Goal: Entertainment & Leisure: Consume media (video, audio)

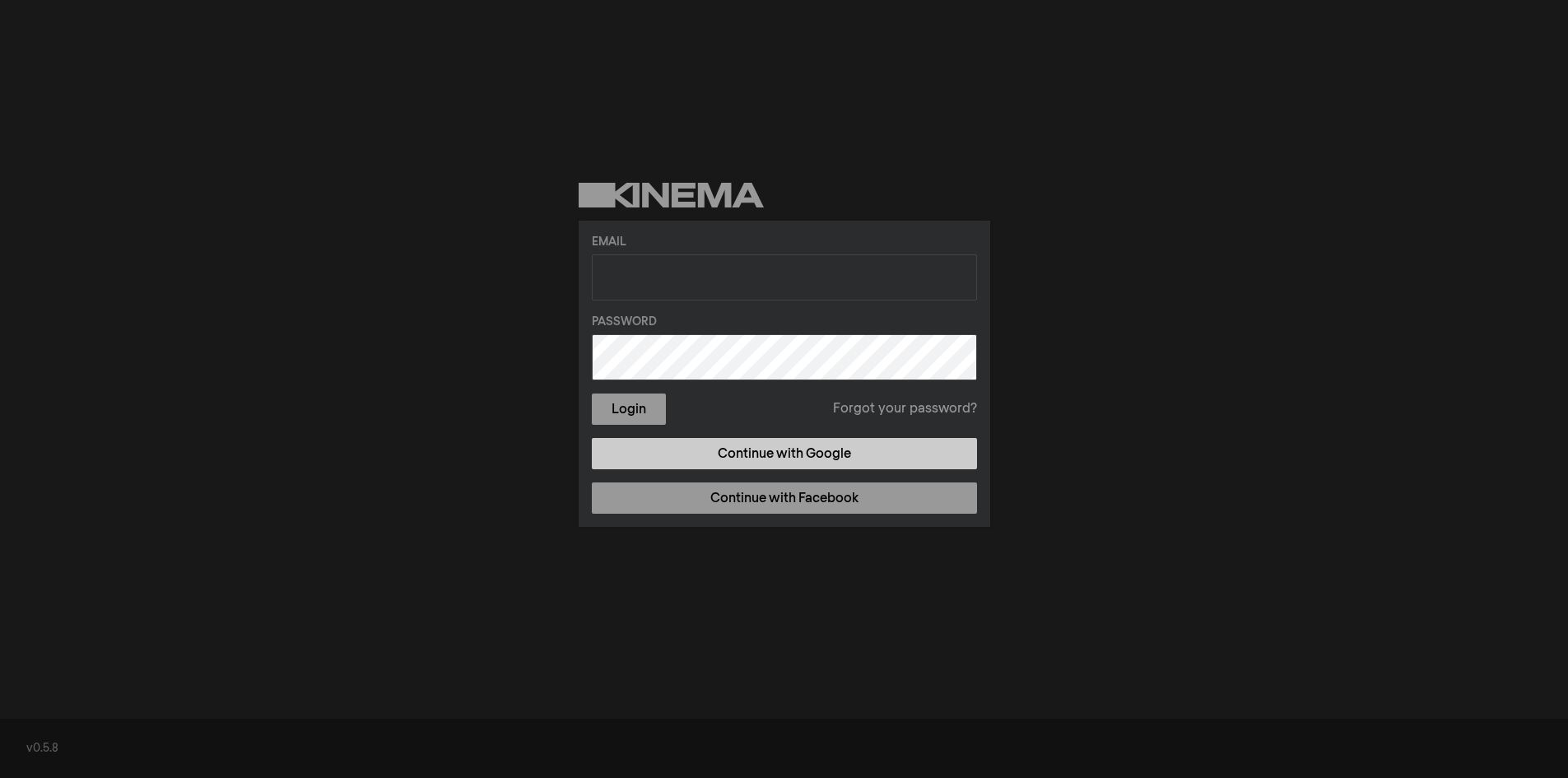
click at [809, 452] on link "Continue with Google" at bounding box center [784, 454] width 385 height 31
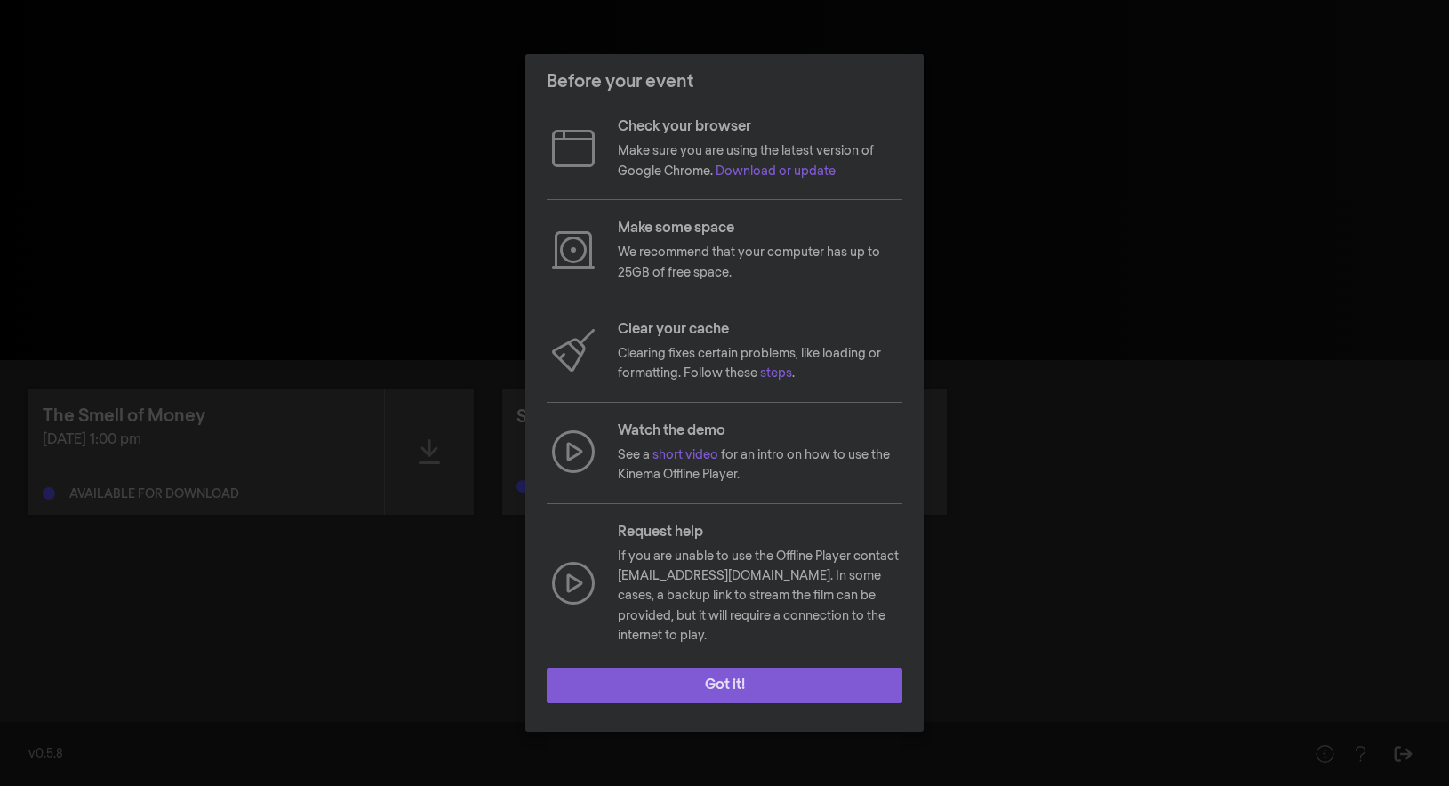
click at [724, 675] on button "Got it!" at bounding box center [725, 686] width 356 height 36
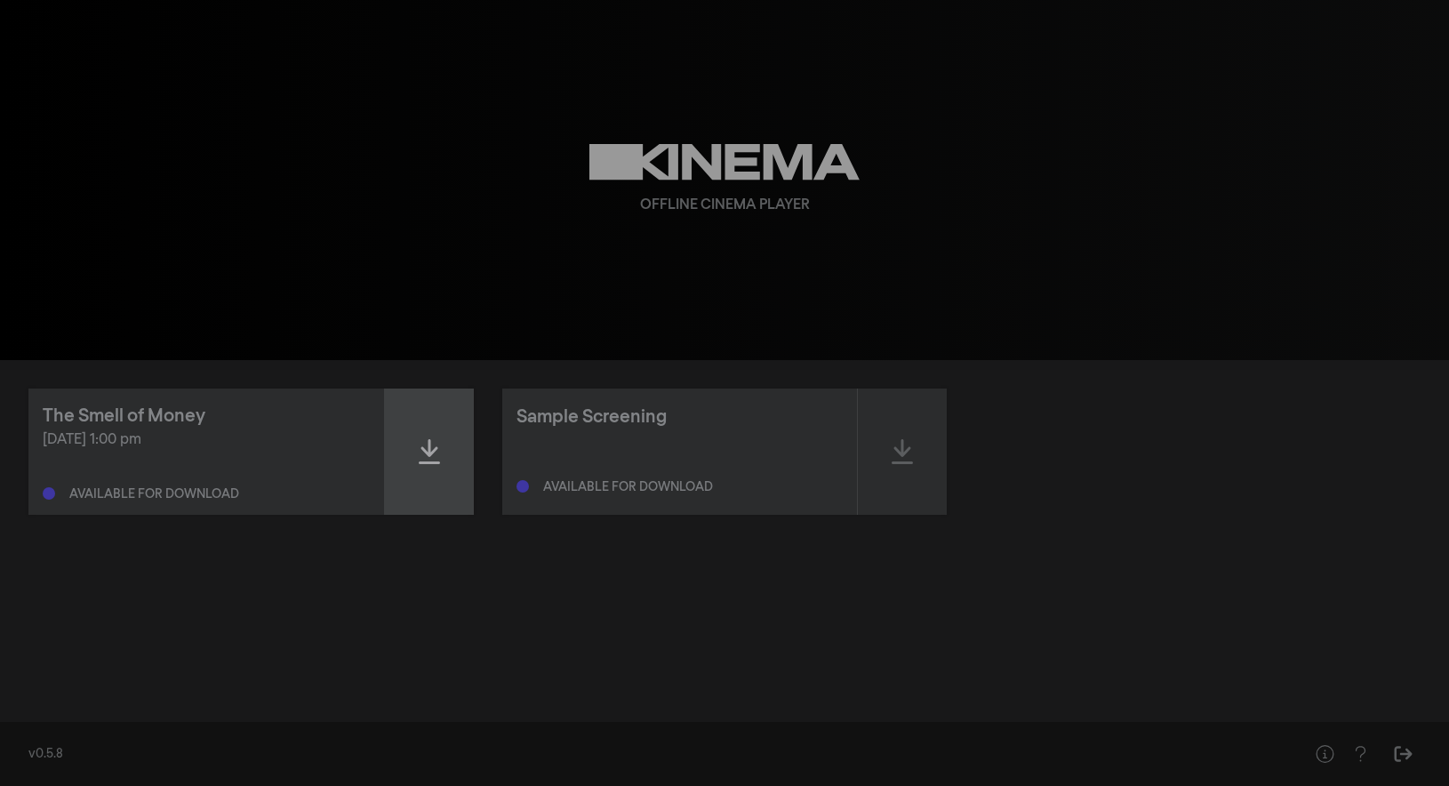
click at [428, 479] on div at bounding box center [429, 452] width 89 height 126
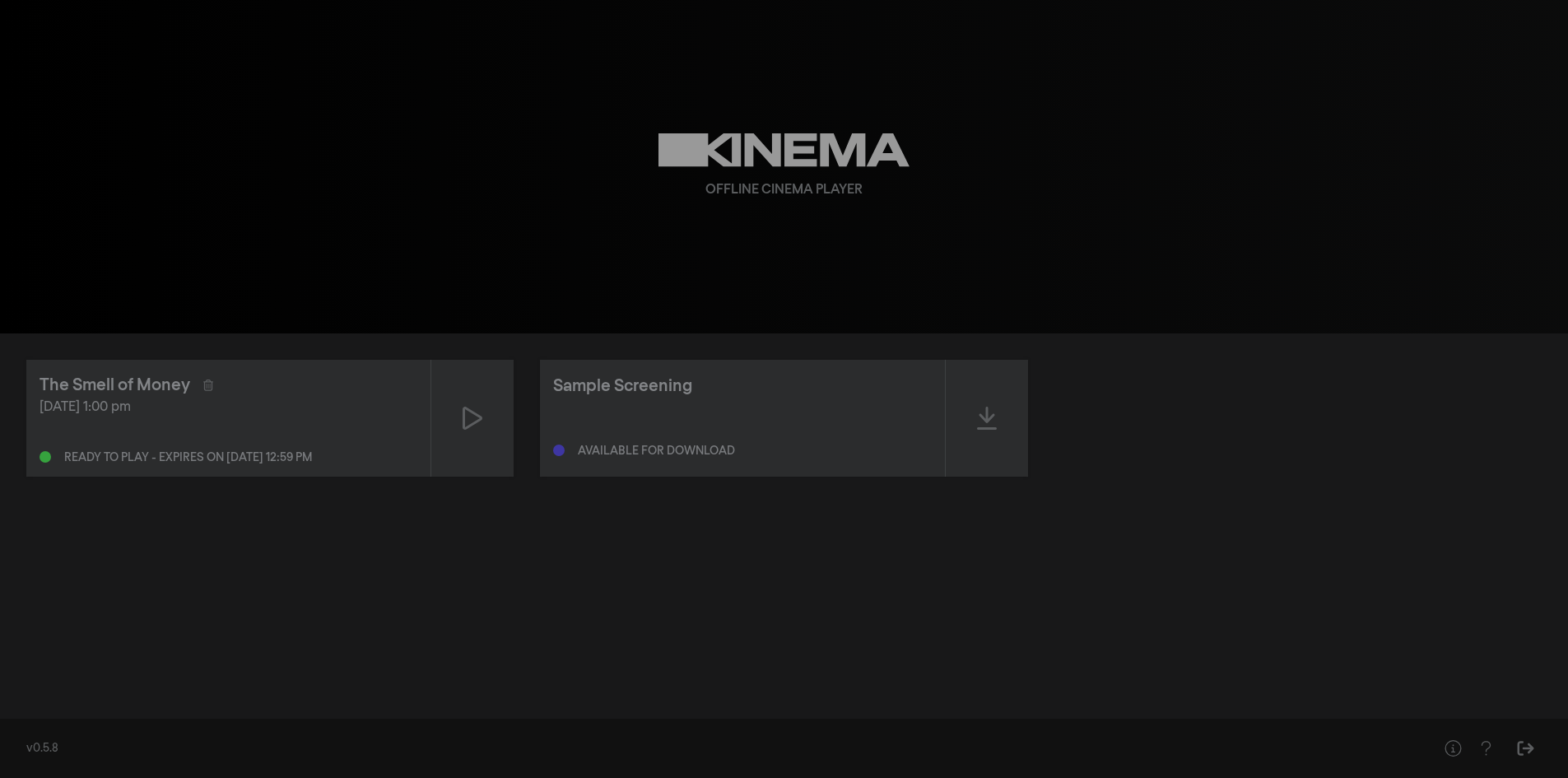
click at [355, 132] on div "play_arrow 0:00 volume_up fullscreen settings closed_caption Captions Off setti…" at bounding box center [784, 167] width 1568 height 333
drag, startPoint x: 165, startPoint y: 456, endPoint x: 367, endPoint y: 456, distance: 202.0
click at [367, 456] on div "Ready to play - expires on [DATE] 12:59 pm" at bounding box center [229, 453] width 378 height 19
click at [351, 407] on div "[DATE] 1:00 pm" at bounding box center [229, 407] width 378 height 19
click at [476, 412] on icon at bounding box center [472, 418] width 19 height 26
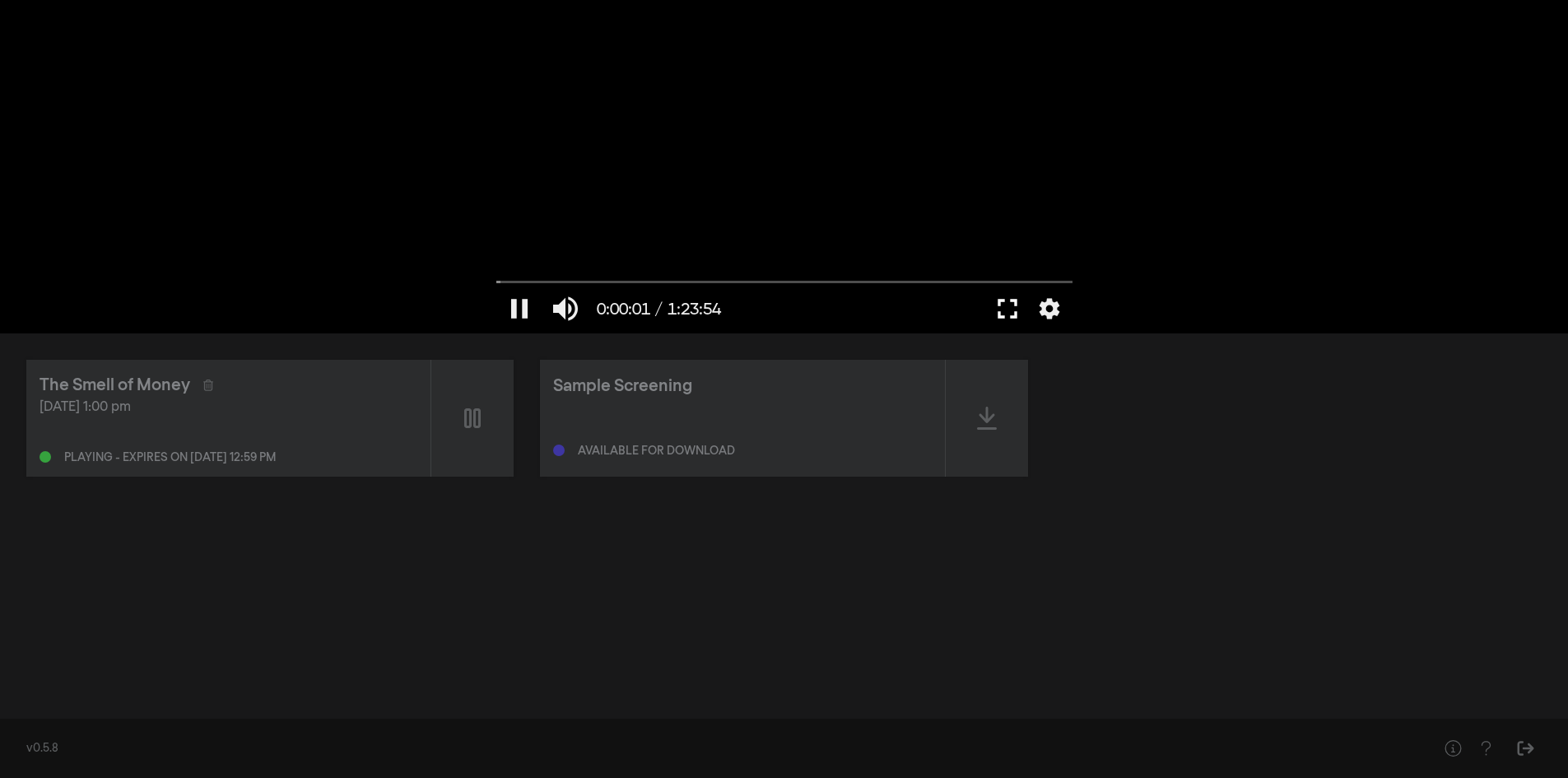
click at [1013, 317] on button "fullscreen" at bounding box center [1007, 308] width 46 height 49
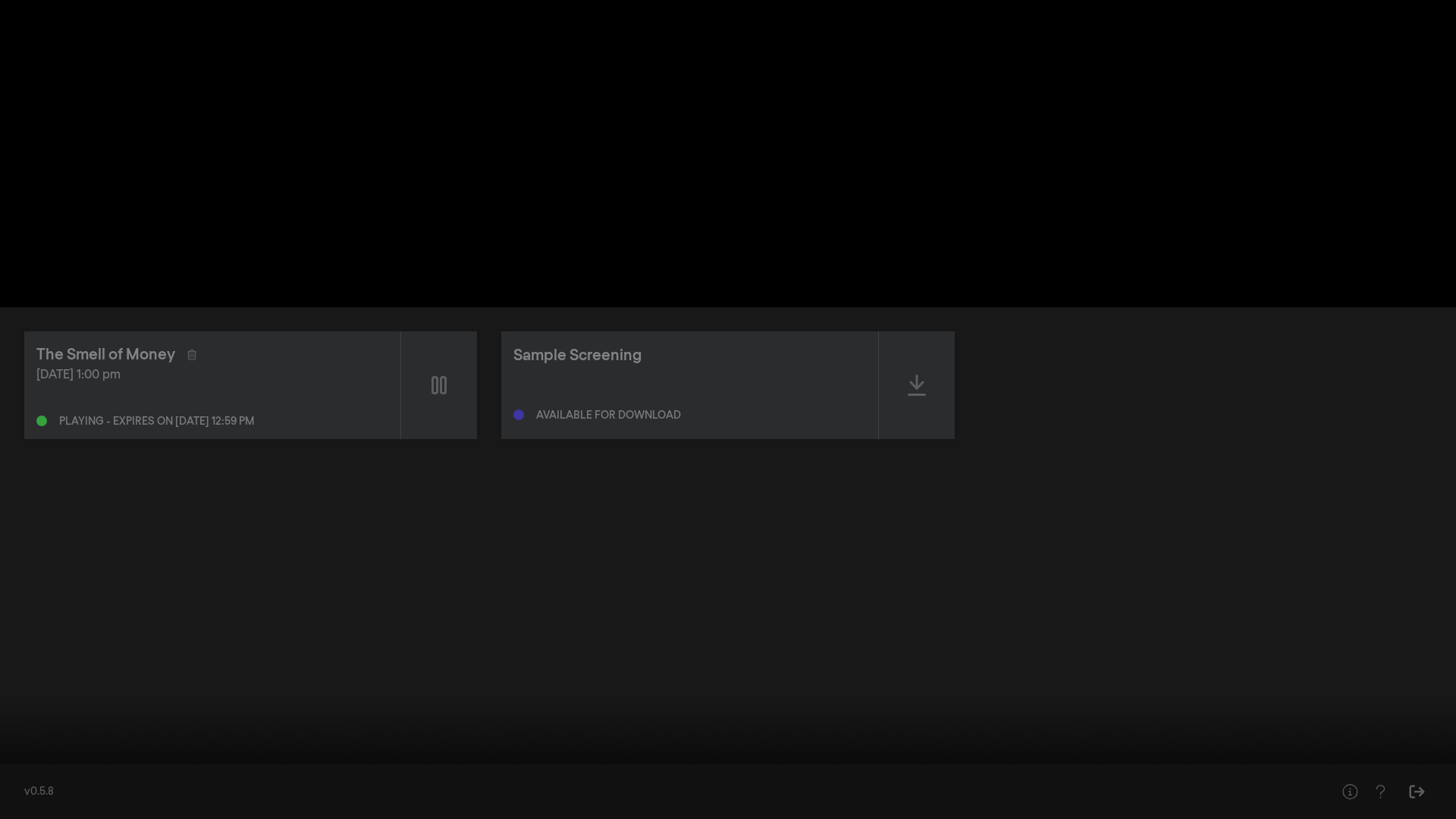
click at [1235, 670] on button "settings" at bounding box center [1427, 796] width 35 height 45
click at [1235, 670] on label "Captions Off" at bounding box center [1354, 681] width 189 height 31
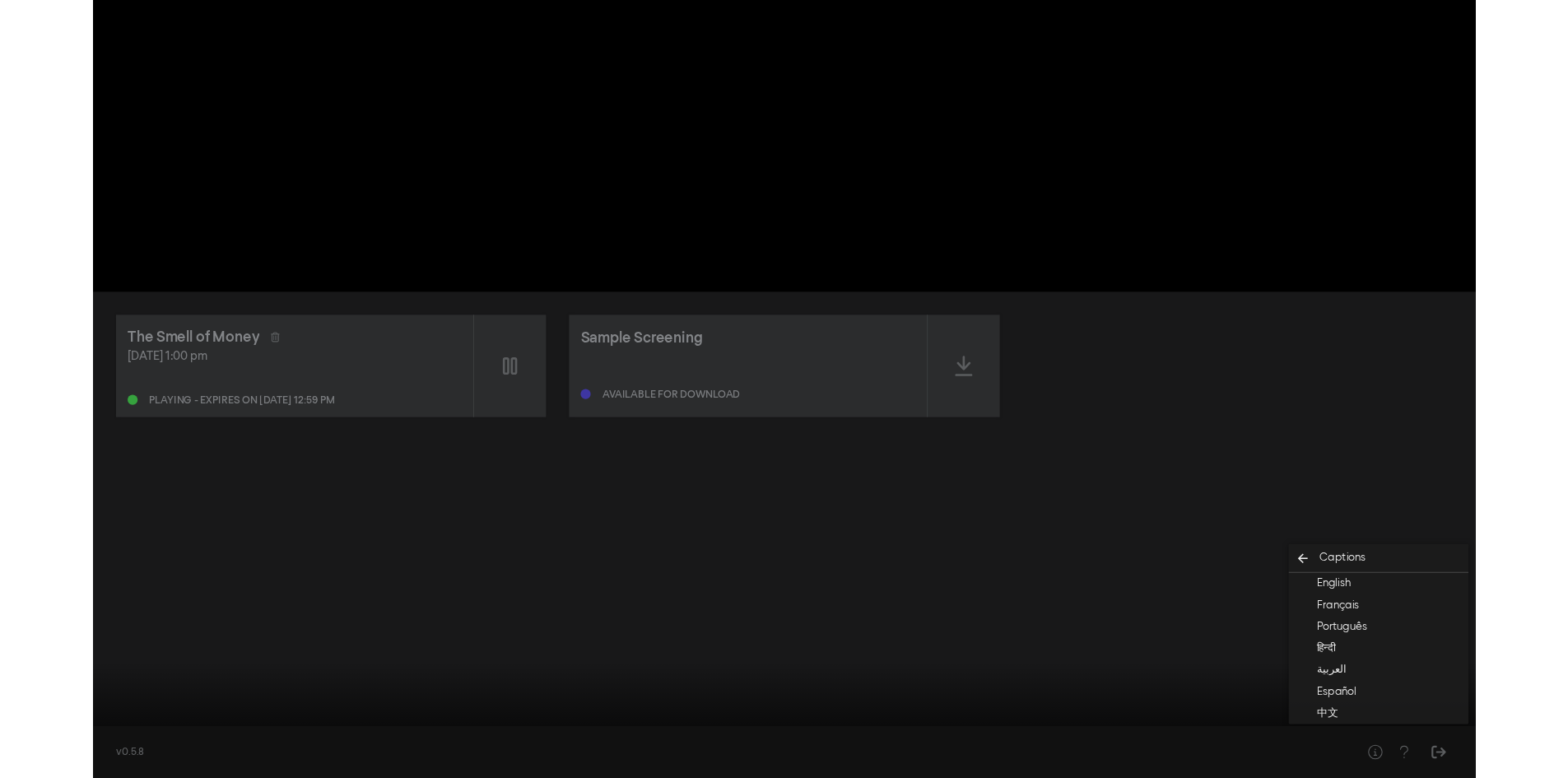
scroll to position [31, 0]
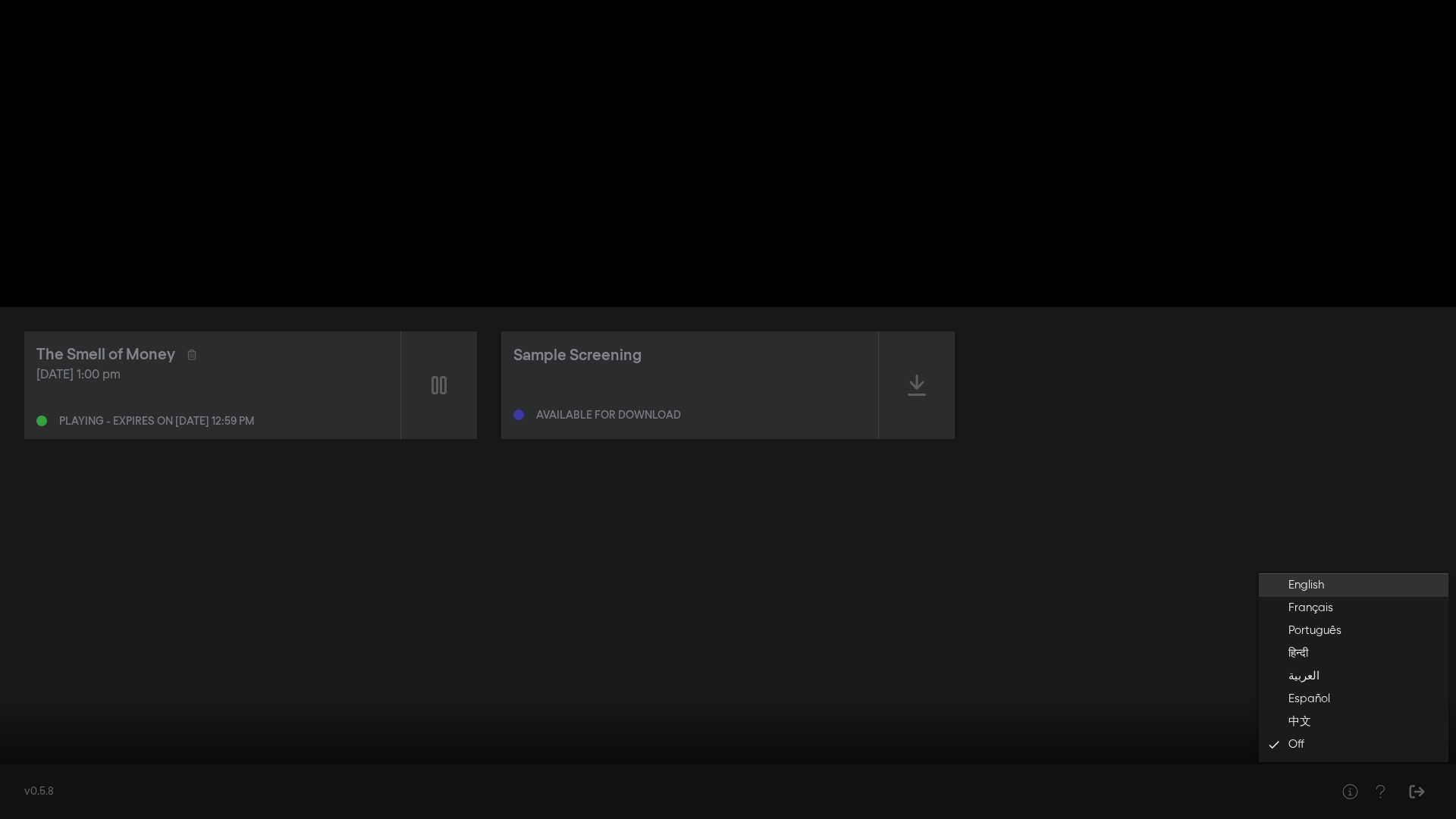
click at [1235, 584] on button "English" at bounding box center [1354, 585] width 189 height 23
drag, startPoint x: 43, startPoint y: 767, endPoint x: 32, endPoint y: 768, distance: 11.0
click at [32, 670] on div "pause 0:00:41 / 1:23:54 volume_up fullscreen_exit settings closed_caption Capti…" at bounding box center [728, 410] width 1456 height 819
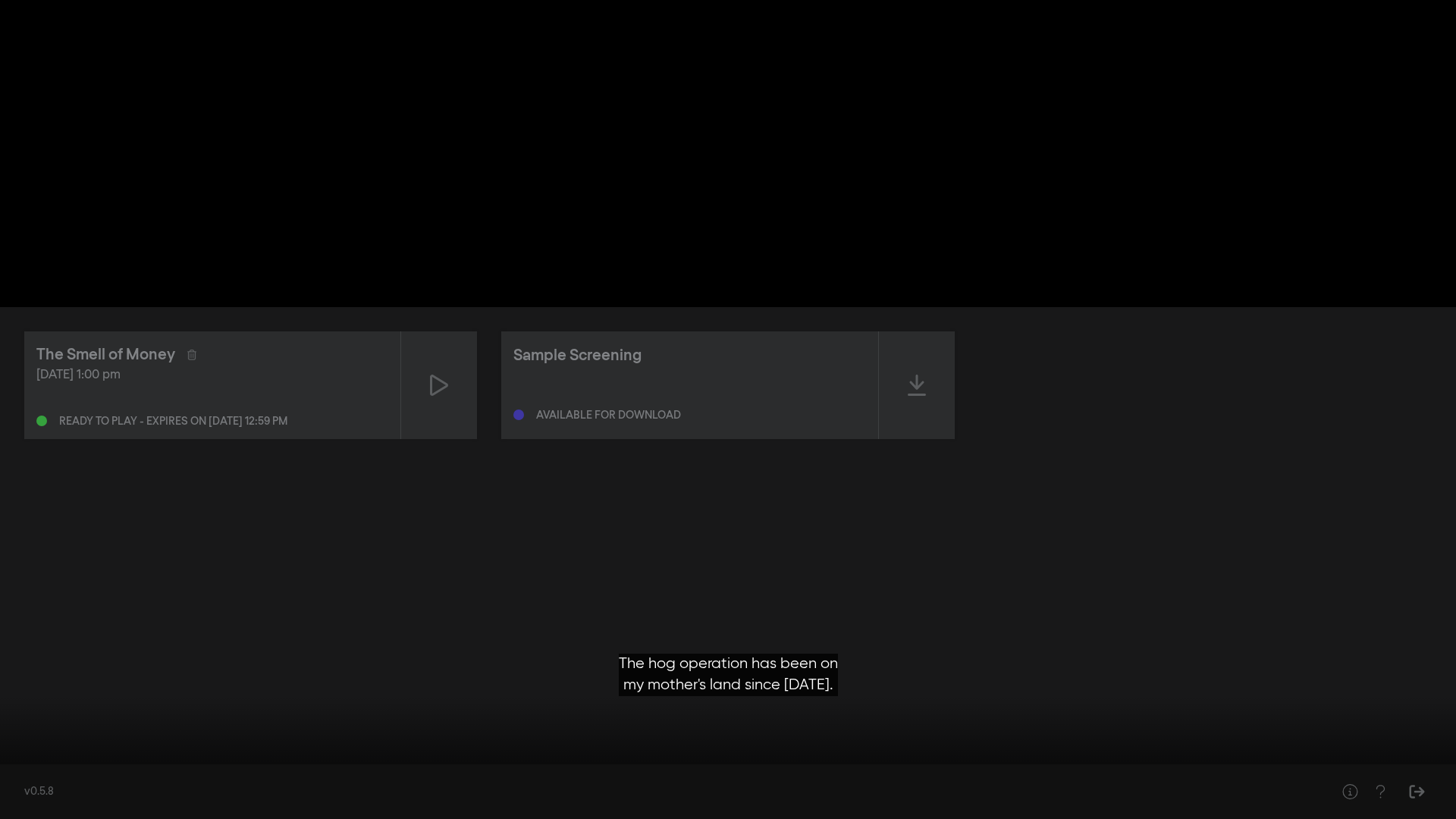
drag, startPoint x: 28, startPoint y: 770, endPoint x: 0, endPoint y: 770, distance: 28.0
click at [8, 670] on input "Seek" at bounding box center [728, 771] width 1441 height 9
click at [1138, 670] on div at bounding box center [795, 796] width 1146 height 45
click at [1135, 670] on input "Seek" at bounding box center [728, 771] width 1441 height 9
click at [1215, 670] on input "Seek" at bounding box center [728, 771] width 1441 height 9
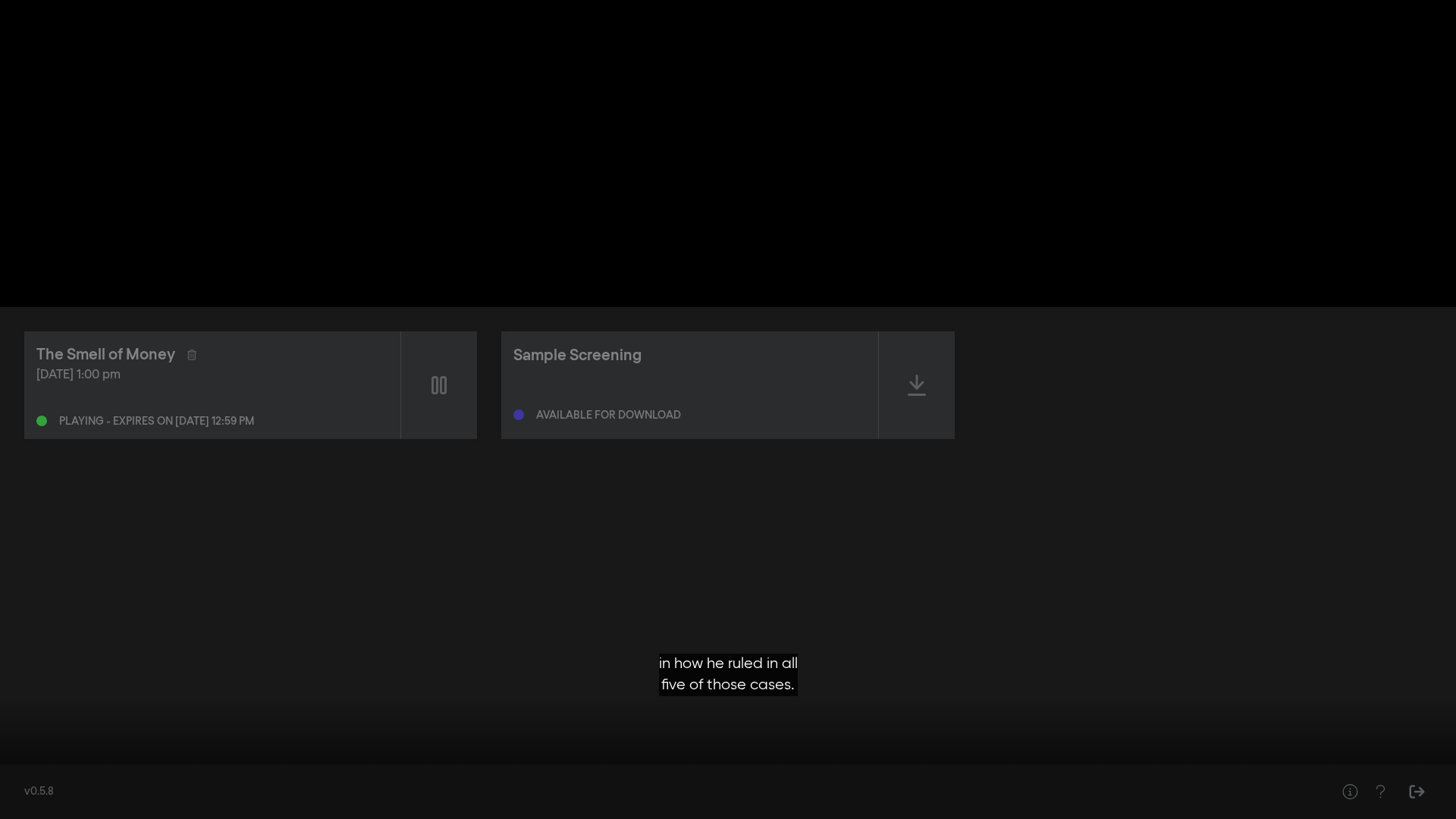
click at [1235, 670] on input "Seek" at bounding box center [728, 771] width 1441 height 9
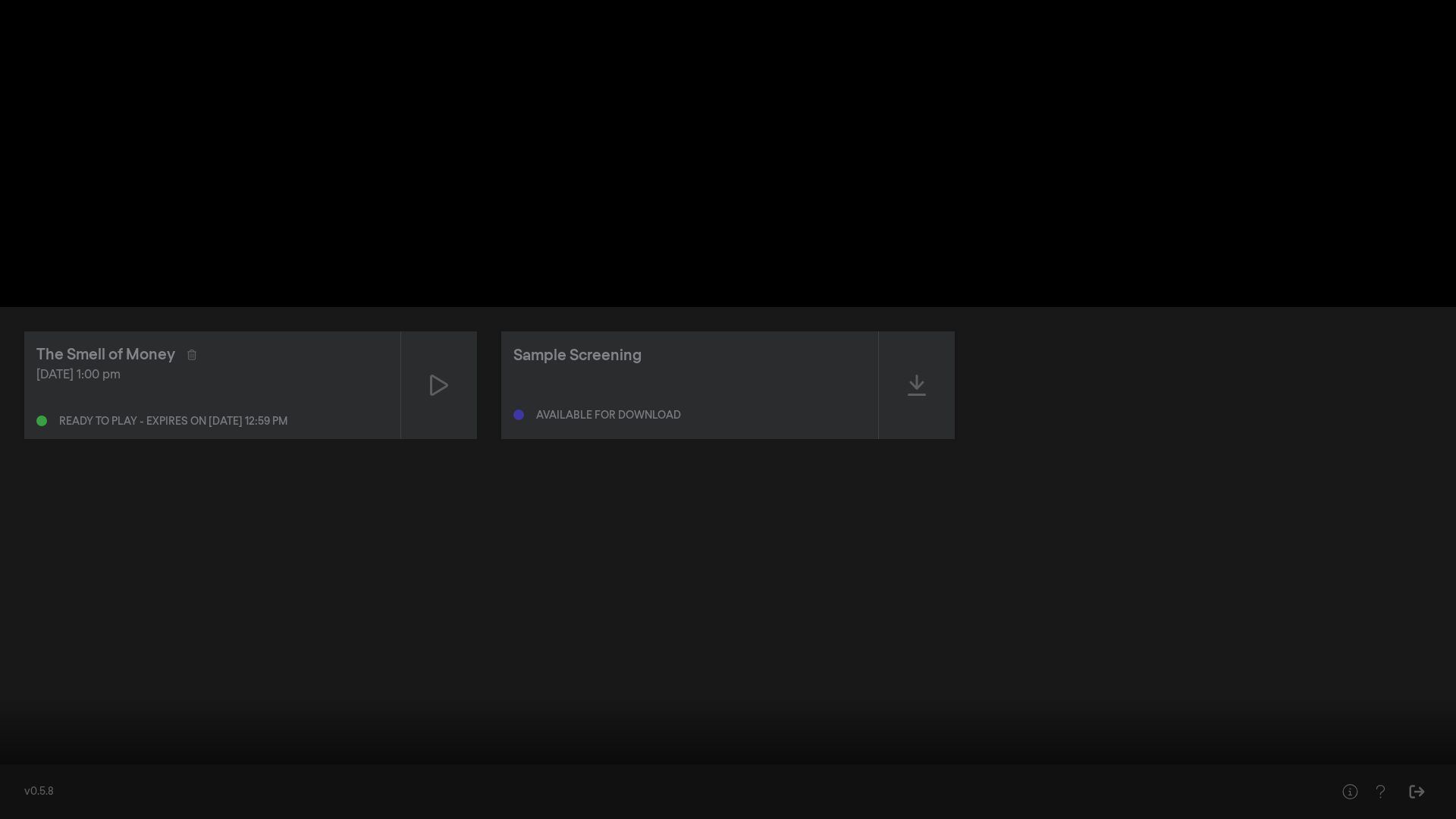
click at [1235, 670] on input "Seek" at bounding box center [728, 771] width 1441 height 9
click at [1235, 670] on input "Seek" at bounding box center [728, 772] width 1441 height 9
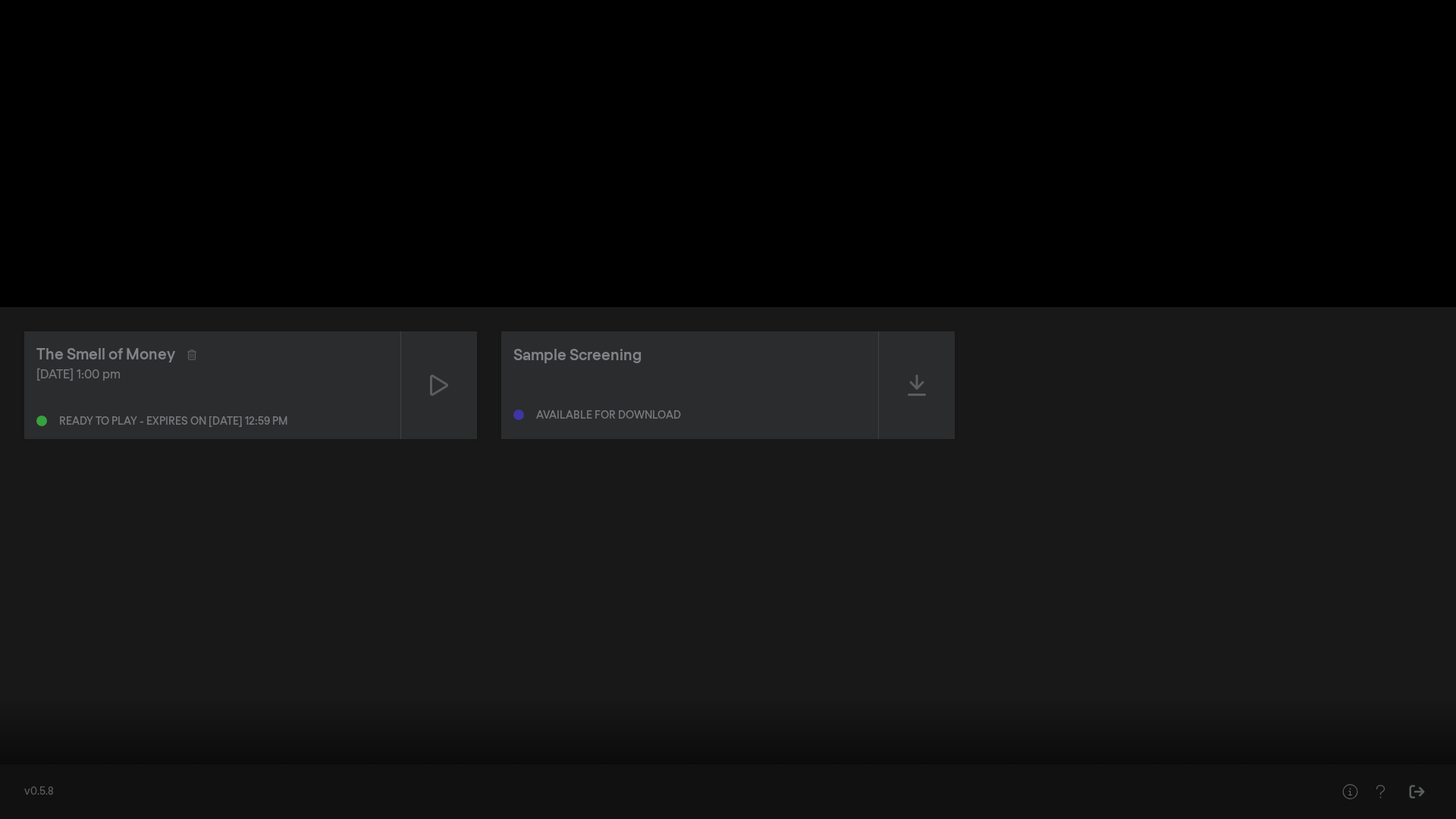
click at [981, 670] on input "Seek" at bounding box center [728, 771] width 1441 height 9
click at [889, 670] on input "Seek" at bounding box center [728, 771] width 1441 height 9
click at [711, 670] on input "Seek" at bounding box center [728, 771] width 1441 height 9
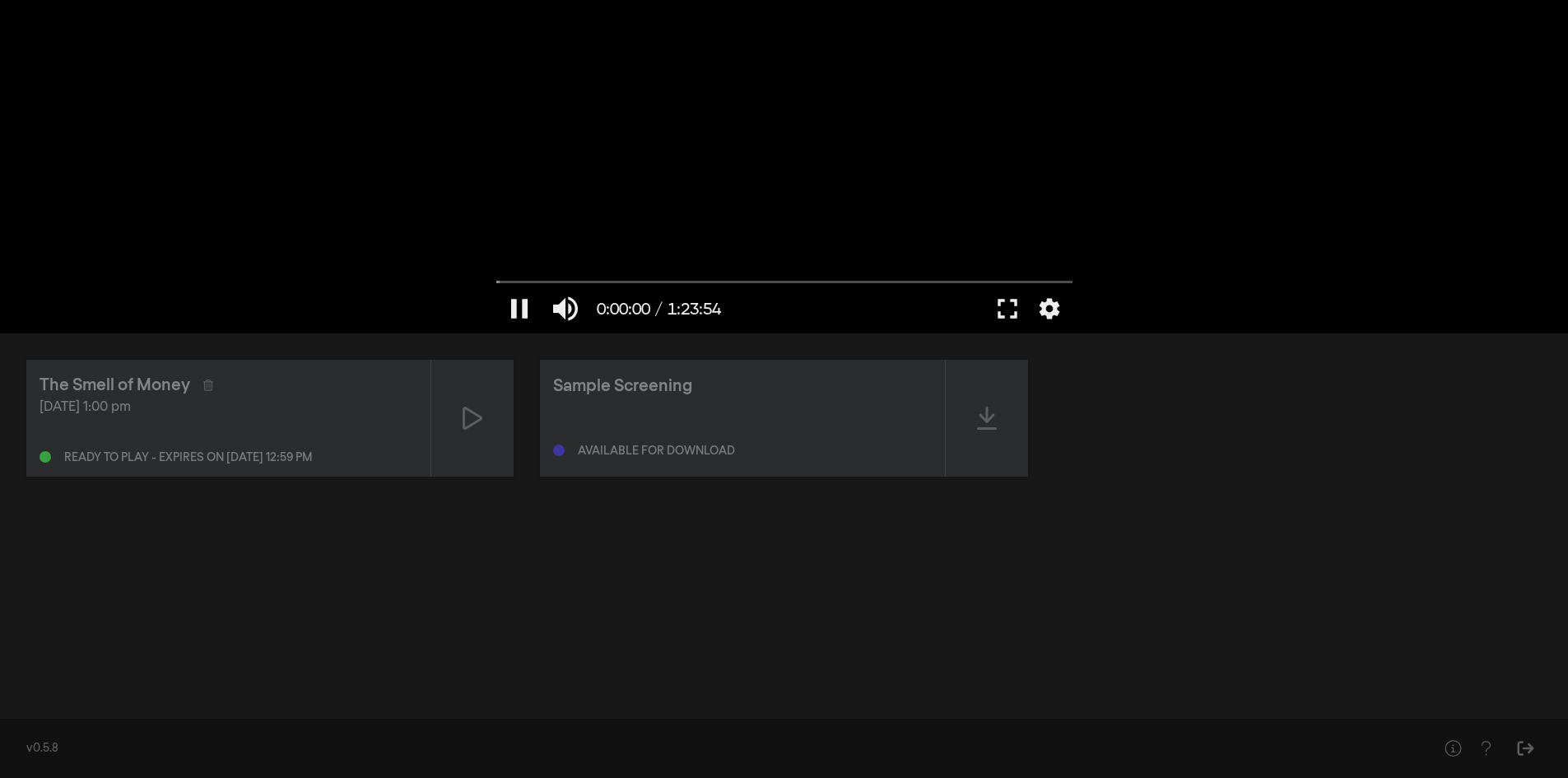
drag, startPoint x: 546, startPoint y: 280, endPoint x: 327, endPoint y: 270, distance: 219.2
click at [496, 278] on input "Seek" at bounding box center [784, 282] width 576 height 10
click at [513, 308] on button "pause" at bounding box center [519, 308] width 46 height 49
type input "0.633317"
click at [1238, 257] on div "play_arrow 0:00:00 / 1:23:54 volume_up fullscreen settings closed_caption Capti…" at bounding box center [784, 167] width 1568 height 333
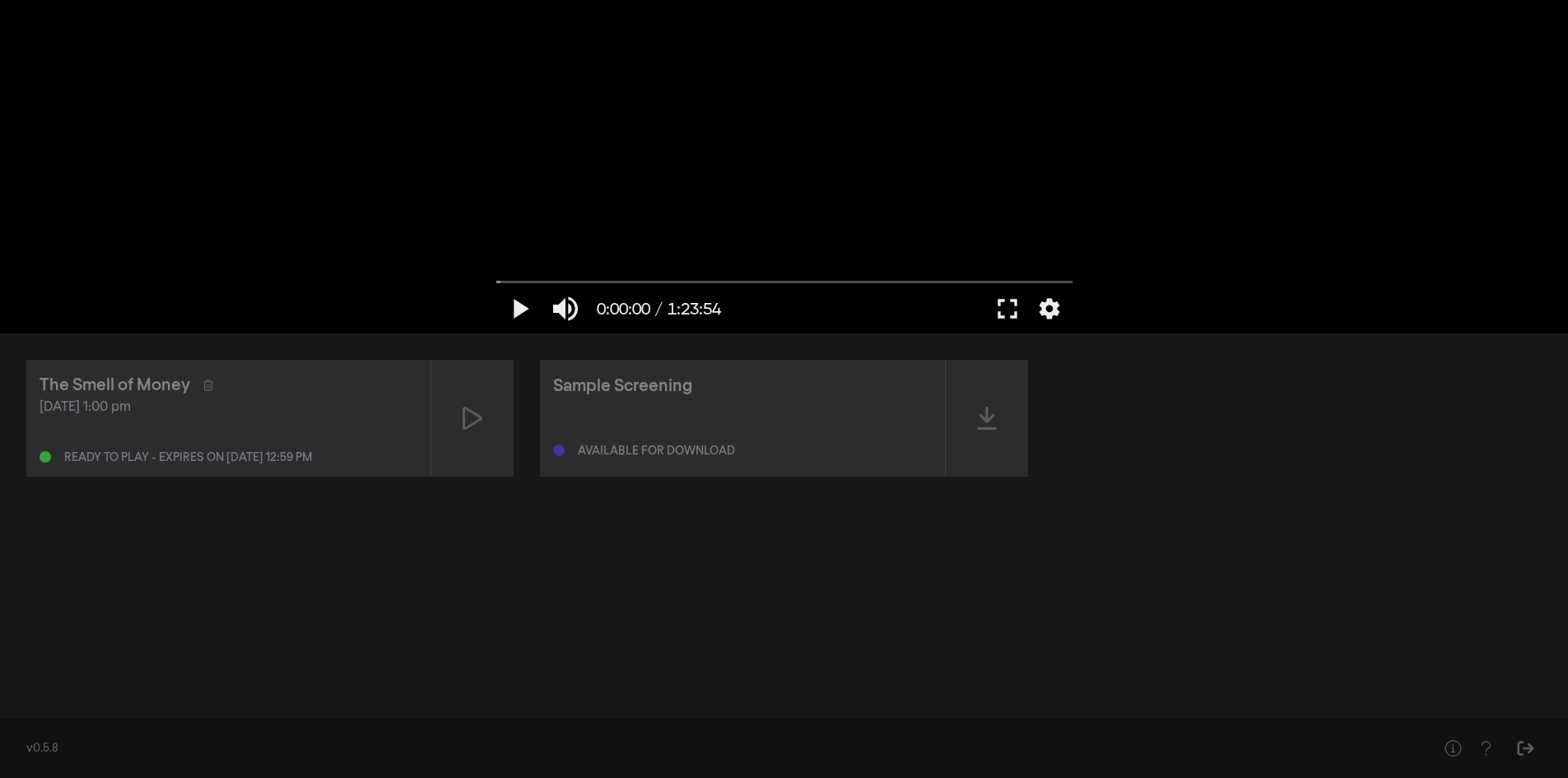
click at [583, 525] on div "The Smell of Money [DATE] 1:00 pm Ready to play - expires on [DATE] 12:59 pm Sa…" at bounding box center [784, 521] width 1568 height 374
